Goal: Task Accomplishment & Management: Complete application form

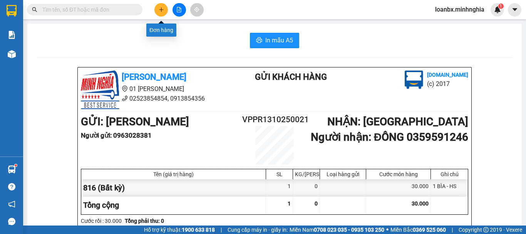
click at [164, 10] on icon "plus" at bounding box center [161, 9] width 5 height 5
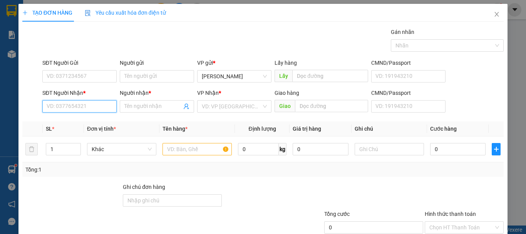
click at [83, 108] on input "SĐT Người Nhận *" at bounding box center [79, 106] width 74 height 12
type input "0397282039"
click at [84, 121] on div "0397282039 - TRANG" at bounding box center [79, 121] width 64 height 8
type input "TRANG"
type input "TRỊ AN HOẶC TRÀ CỖ"
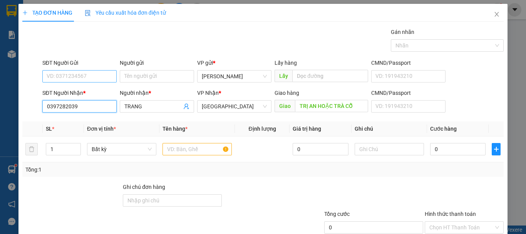
type input "0397282039"
click at [87, 78] on input "SĐT Người Gửi" at bounding box center [79, 76] width 74 height 12
type input "0393040352"
click at [202, 152] on input "text" at bounding box center [196, 149] width 69 height 12
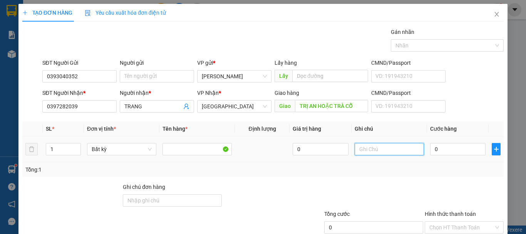
click at [373, 154] on input "text" at bounding box center [388, 149] width 69 height 12
type input "1 bìa - gt"
click at [436, 147] on input "0" at bounding box center [457, 149] width 55 height 12
type input "4"
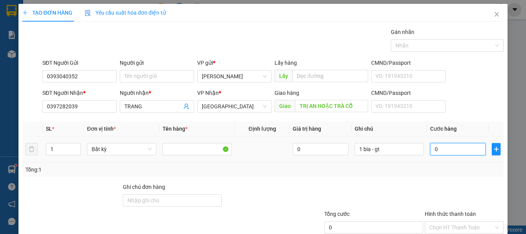
type input "4"
type input "40"
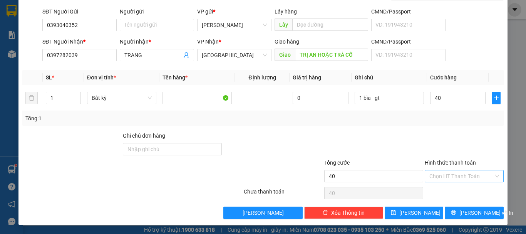
type input "40.000"
drag, startPoint x: 454, startPoint y: 177, endPoint x: 456, endPoint y: 182, distance: 4.6
click at [455, 180] on input "Hình thức thanh toán" at bounding box center [461, 176] width 64 height 12
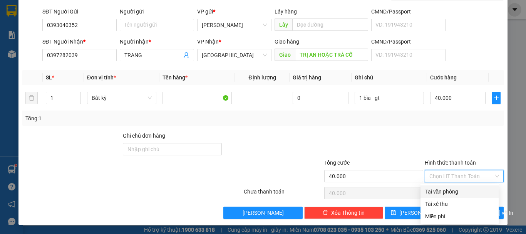
drag, startPoint x: 456, startPoint y: 193, endPoint x: 457, endPoint y: 197, distance: 3.9
click at [457, 193] on div "Tại văn phòng" at bounding box center [459, 191] width 69 height 8
type input "0"
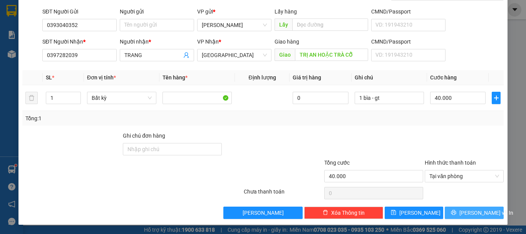
click at [454, 211] on icon "printer" at bounding box center [453, 211] width 5 height 5
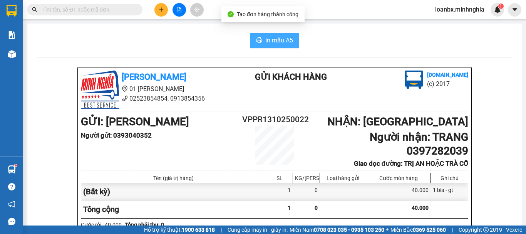
click at [279, 40] on span "In mẫu A5" at bounding box center [279, 40] width 28 height 10
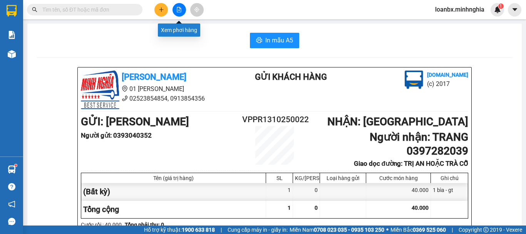
click at [178, 11] on icon "file-add" at bounding box center [178, 9] width 5 height 5
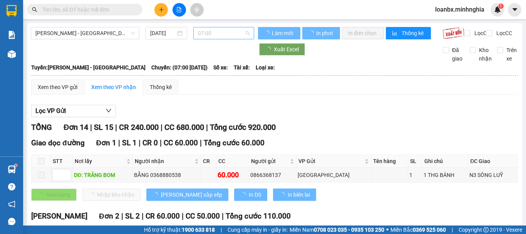
click at [204, 31] on span "07:00" at bounding box center [224, 33] width 52 height 12
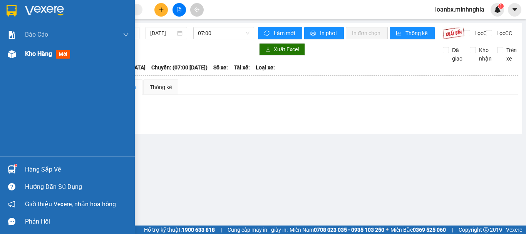
click at [17, 53] on div at bounding box center [11, 53] width 13 height 13
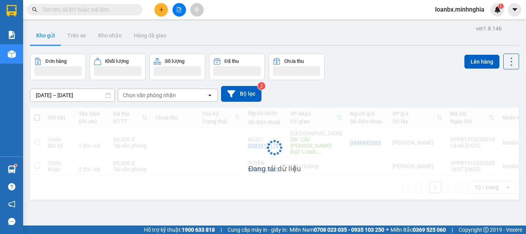
scroll to position [35, 0]
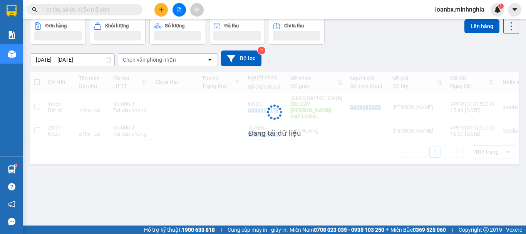
click at [232, 164] on div "ver 1.8.146 Kho gửi Trên xe [PERSON_NAME] Hàng đã [PERSON_NAME] hàng [PERSON_NA…" at bounding box center [274, 105] width 495 height 234
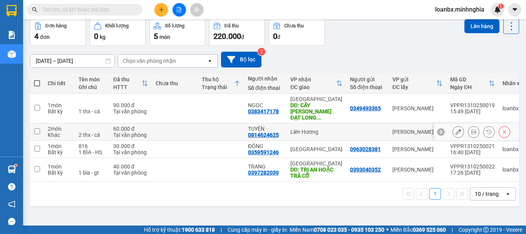
click at [252, 125] on div "TUYÊN" at bounding box center [265, 128] width 35 height 6
checkbox input "true"
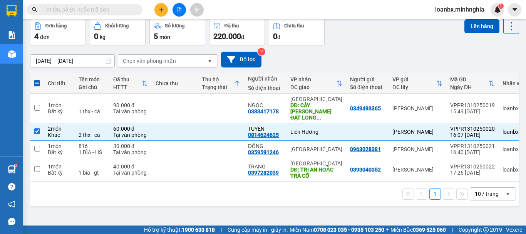
scroll to position [0, 0]
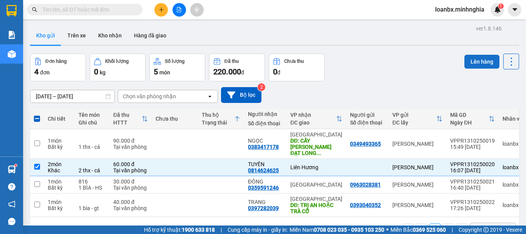
click at [471, 63] on button "Lên hàng" at bounding box center [481, 62] width 35 height 14
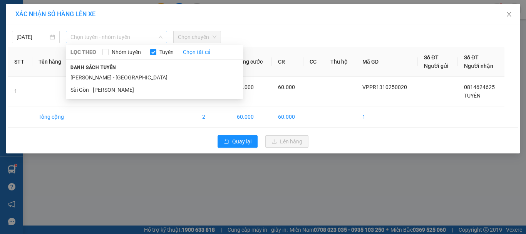
drag, startPoint x: 107, startPoint y: 35, endPoint x: 107, endPoint y: 47, distance: 11.5
click at [107, 37] on span "Chọn tuyến - nhóm tuyến" at bounding box center [116, 37] width 92 height 12
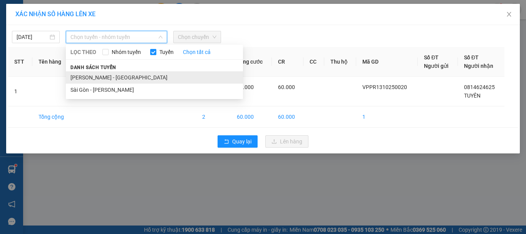
click at [97, 72] on li "[PERSON_NAME] - [GEOGRAPHIC_DATA]" at bounding box center [154, 77] width 177 height 12
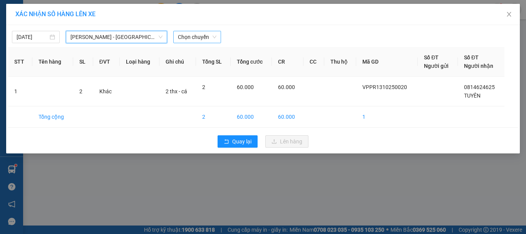
click at [196, 39] on span "Chọn chuyến" at bounding box center [197, 37] width 38 height 12
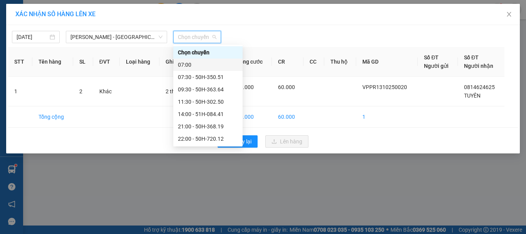
click at [198, 63] on div "07:00" at bounding box center [208, 64] width 60 height 8
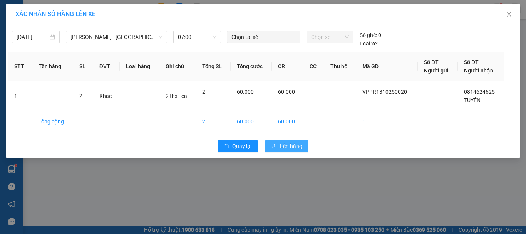
click at [282, 148] on span "Lên hàng" at bounding box center [291, 146] width 22 height 8
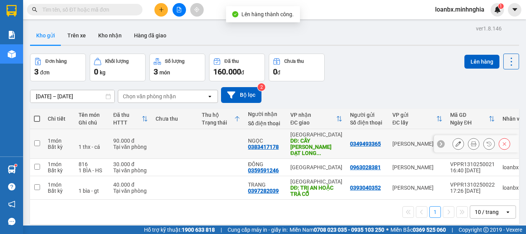
scroll to position [35, 0]
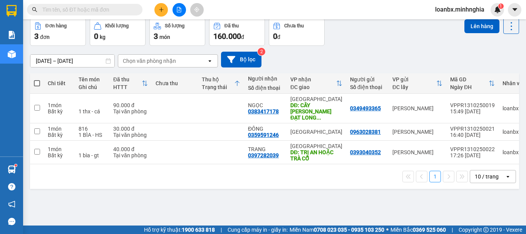
click at [80, 4] on span at bounding box center [84, 10] width 115 height 12
click at [80, 7] on input "text" at bounding box center [87, 9] width 91 height 8
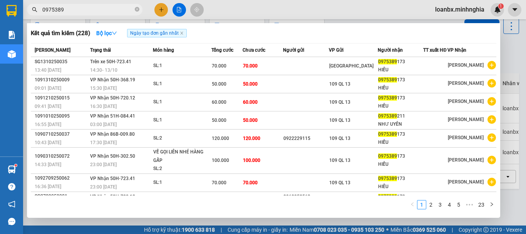
type input "0975389"
click at [159, 7] on div at bounding box center [263, 117] width 526 height 234
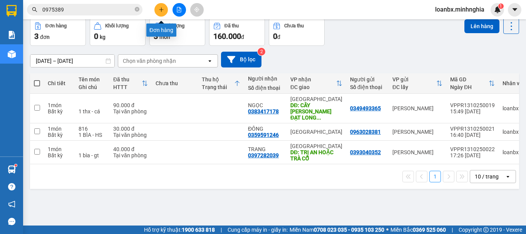
click at [159, 9] on icon "plus" at bounding box center [161, 9] width 5 height 5
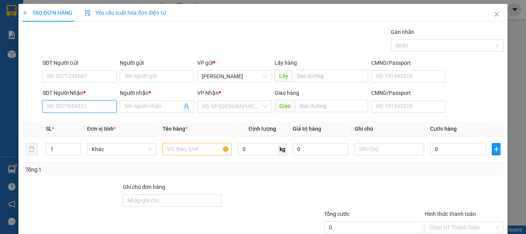
click at [54, 106] on input "SĐT Người Nhận *" at bounding box center [79, 106] width 74 height 12
type input "0588732345"
click at [82, 122] on div "0588732345 - MẠNH" at bounding box center [79, 121] width 64 height 8
type input "MẠNH"
type input "0588732345"
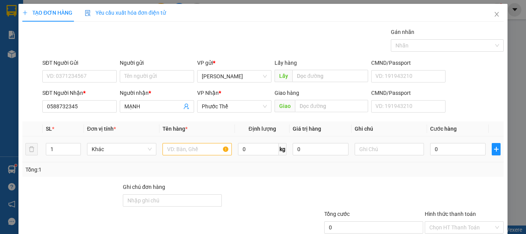
drag, startPoint x: 160, startPoint y: 149, endPoint x: 166, endPoint y: 149, distance: 5.8
click at [162, 149] on td at bounding box center [196, 149] width 75 height 26
click at [179, 149] on input "text" at bounding box center [196, 149] width 69 height 12
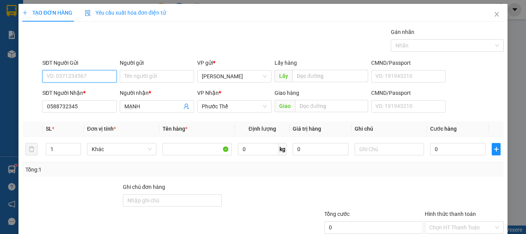
drag, startPoint x: 89, startPoint y: 73, endPoint x: 85, endPoint y: 84, distance: 11.9
click at [88, 73] on input "SĐT Người Gửi" at bounding box center [79, 76] width 74 height 12
click at [82, 96] on div "0799911944 - THẮNG" at bounding box center [78, 91] width 73 height 12
type input "0799911944"
type input "THẮNG"
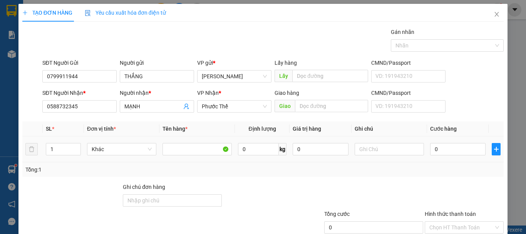
click at [369, 156] on div at bounding box center [388, 148] width 69 height 15
click at [371, 148] on input "text" at bounding box center [388, 149] width 69 height 12
type input "1 HỘP RĂNG"
click at [435, 150] on input "0" at bounding box center [457, 149] width 55 height 12
type input "2"
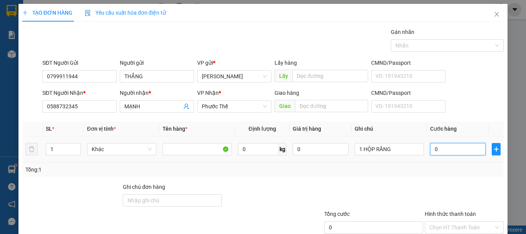
type input "2"
type input "20"
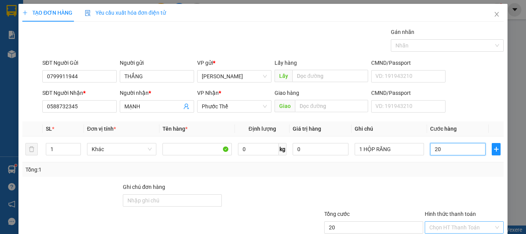
scroll to position [51, 0]
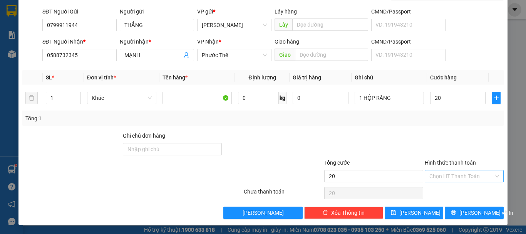
type input "20.000"
click at [448, 170] on input "Hình thức thanh toán" at bounding box center [461, 176] width 64 height 12
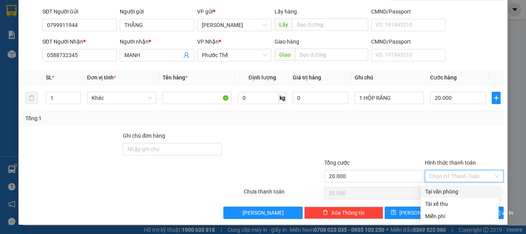
click at [452, 187] on div "Tại văn phòng" at bounding box center [459, 191] width 69 height 8
type input "0"
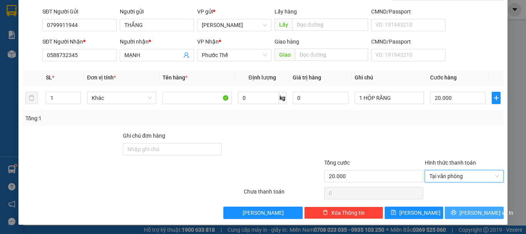
click at [464, 207] on button "[PERSON_NAME] và In" at bounding box center [473, 212] width 59 height 12
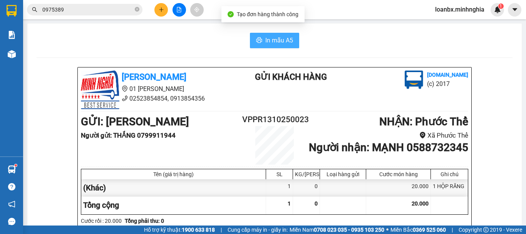
click at [258, 42] on icon "printer" at bounding box center [259, 40] width 6 height 6
click at [259, 42] on icon "printer" at bounding box center [259, 39] width 6 height 5
